Goal: Information Seeking & Learning: Learn about a topic

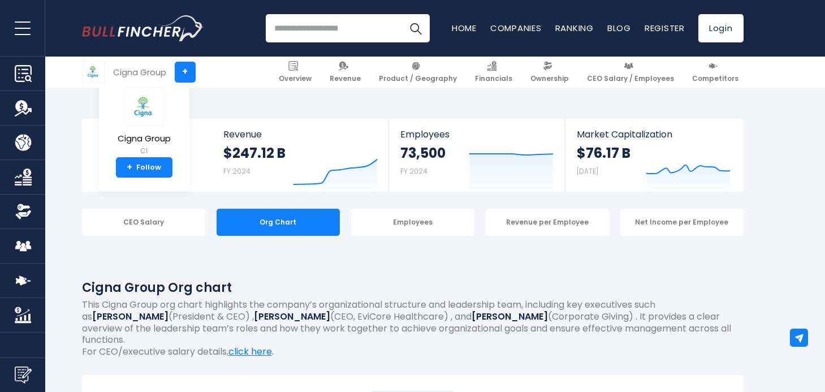
scroll to position [2243, 0]
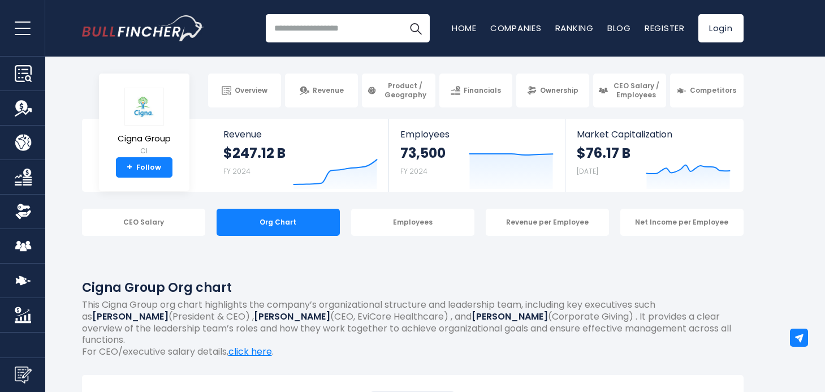
scroll to position [2569, 0]
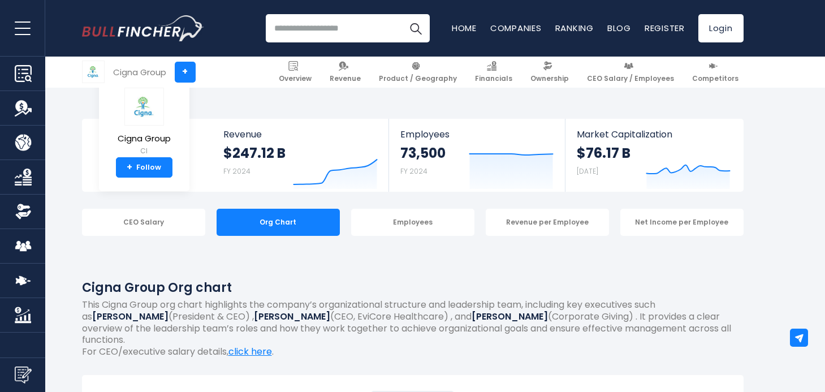
scroll to position [2569, 0]
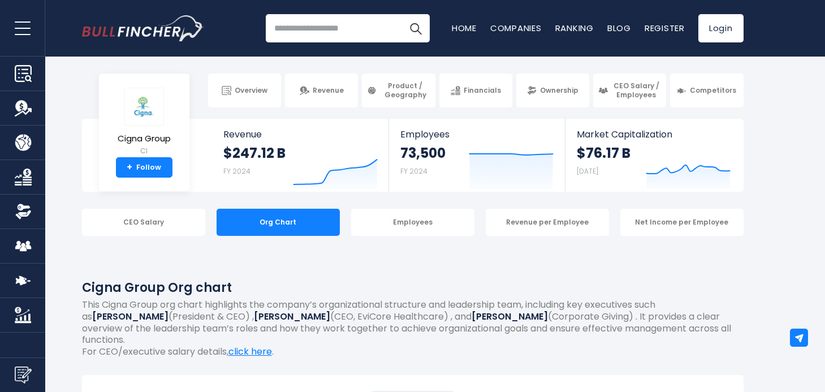
scroll to position [1702, 0]
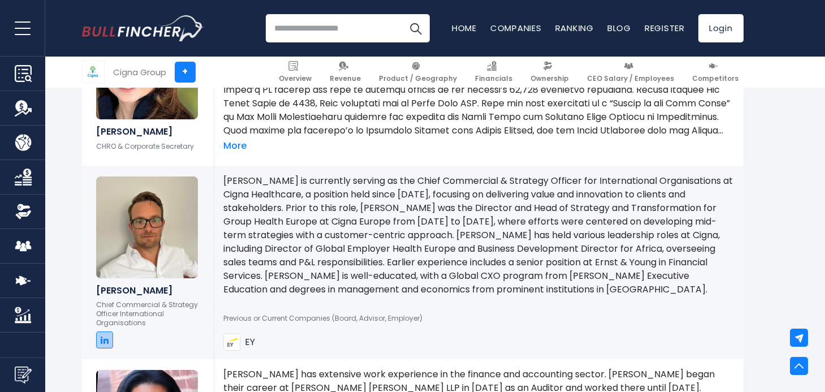
click at [102, 335] on icon at bounding box center [105, 339] width 8 height 9
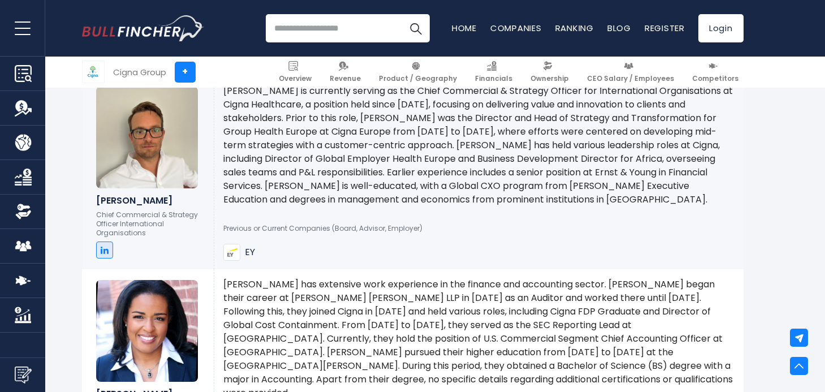
scroll to position [1888, 0]
